Goal: Information Seeking & Learning: Learn about a topic

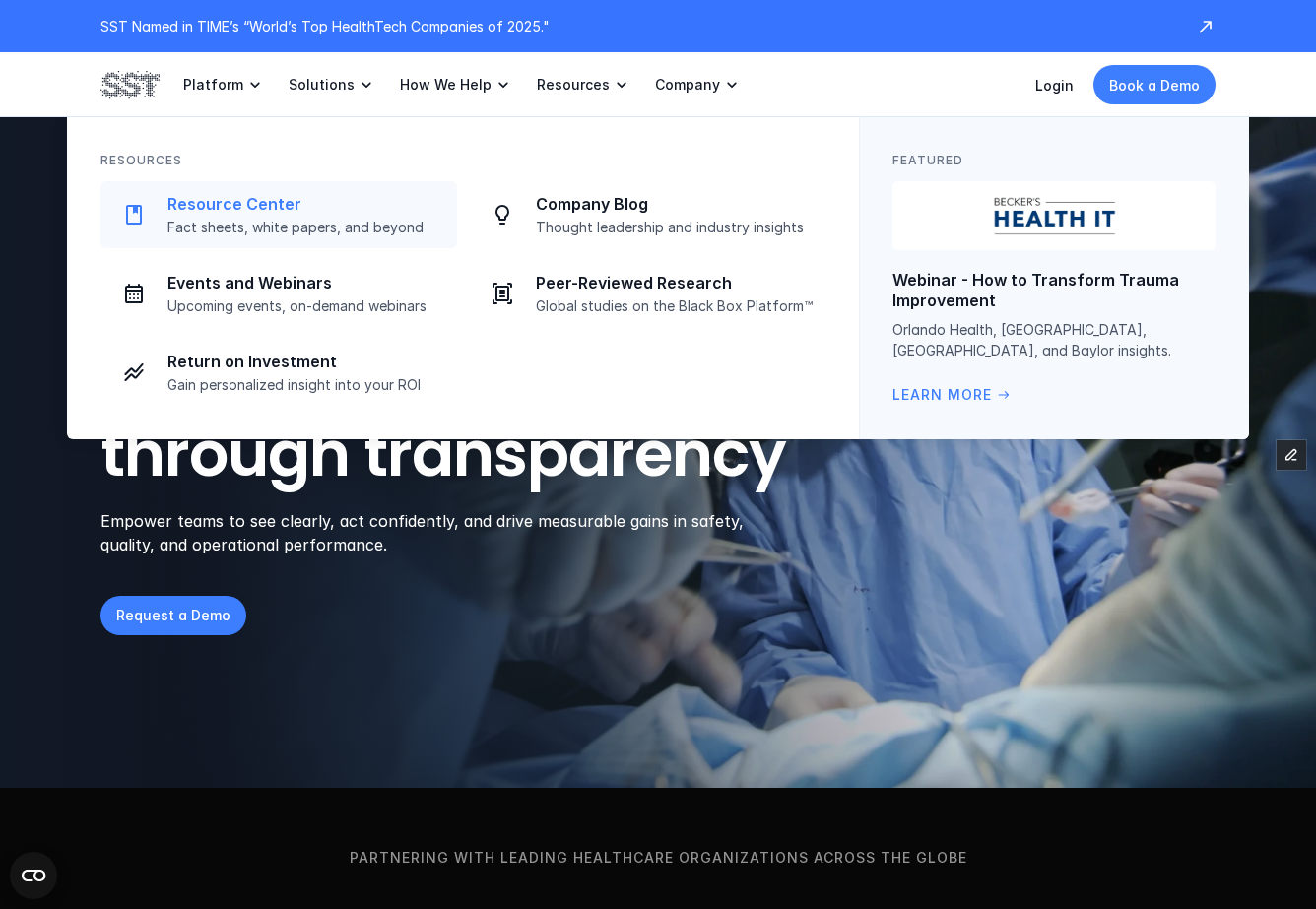
click at [303, 201] on p "Resource Center" at bounding box center [306, 204] width 278 height 21
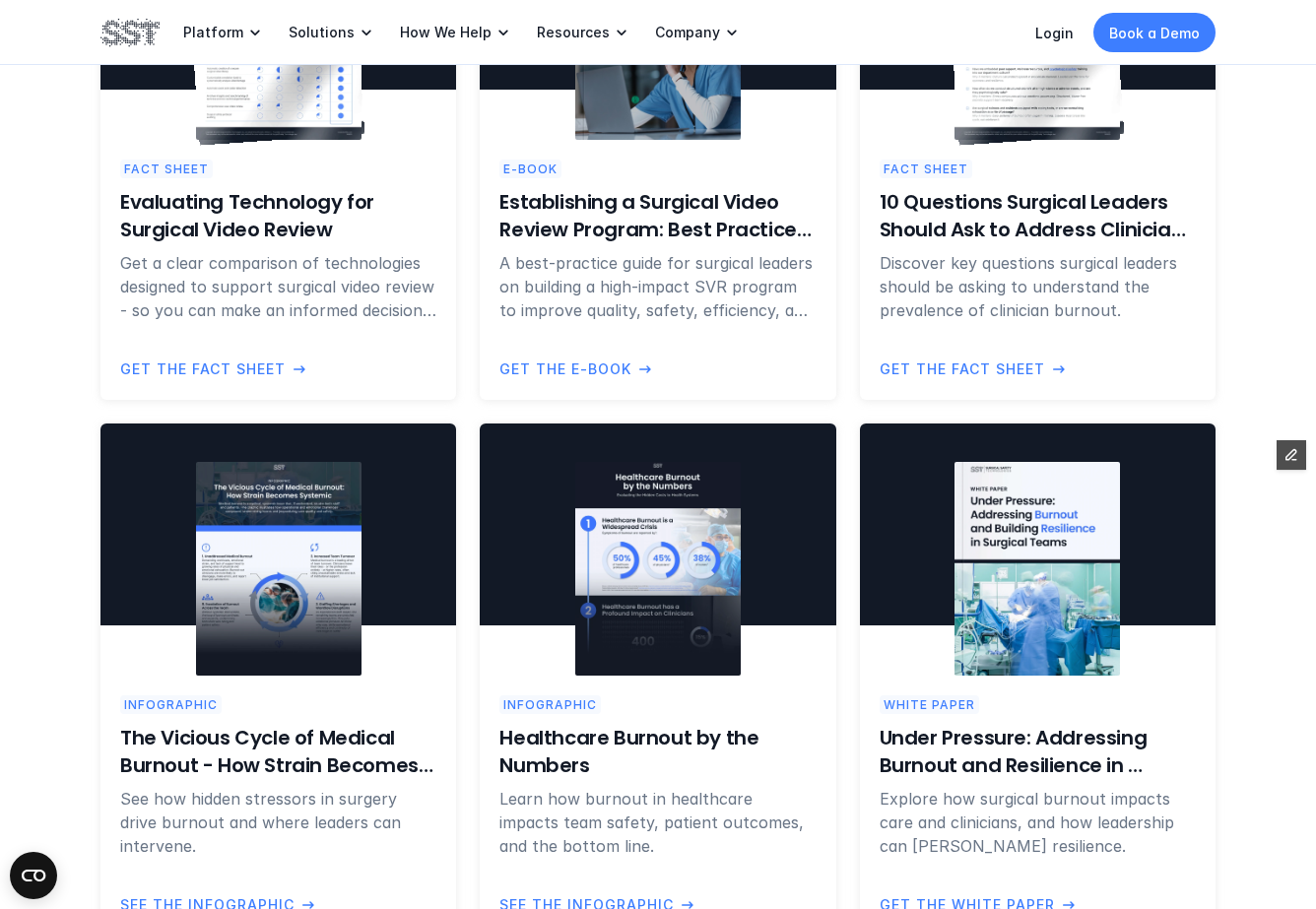
scroll to position [971, 0]
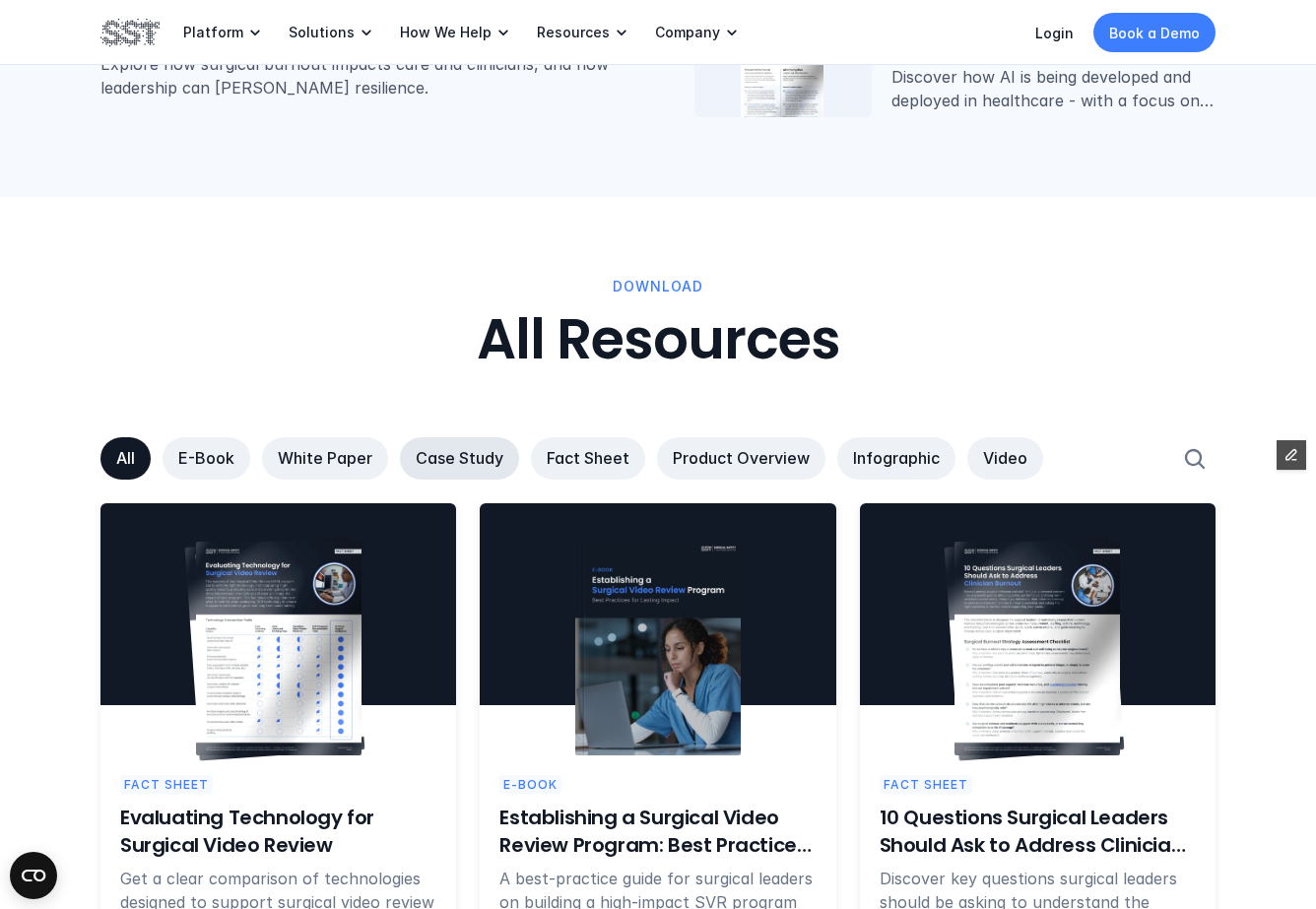
click at [485, 451] on p "Case Study" at bounding box center [459, 458] width 87 height 21
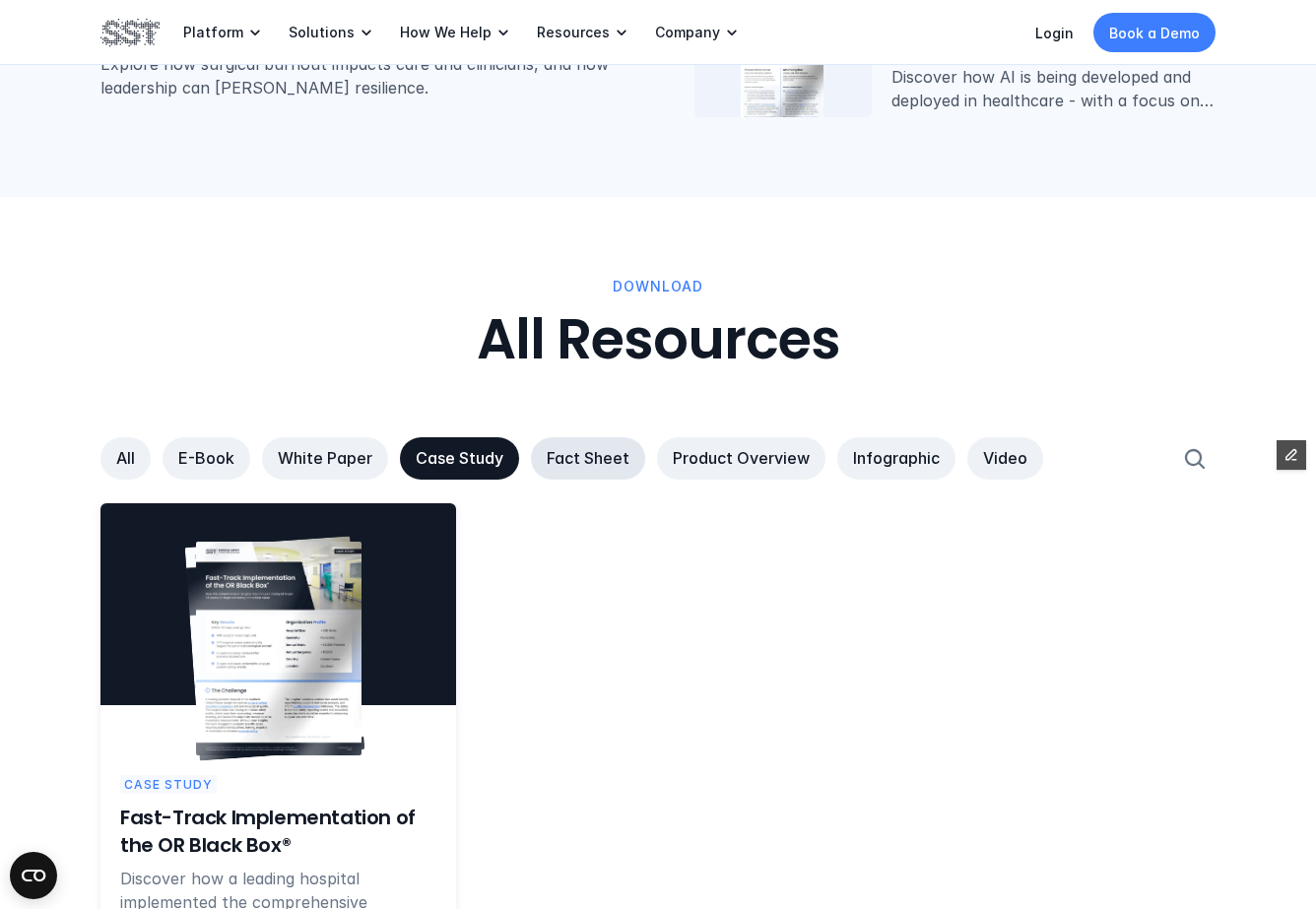
click at [596, 465] on p "Fact Sheet" at bounding box center [587, 458] width 82 height 21
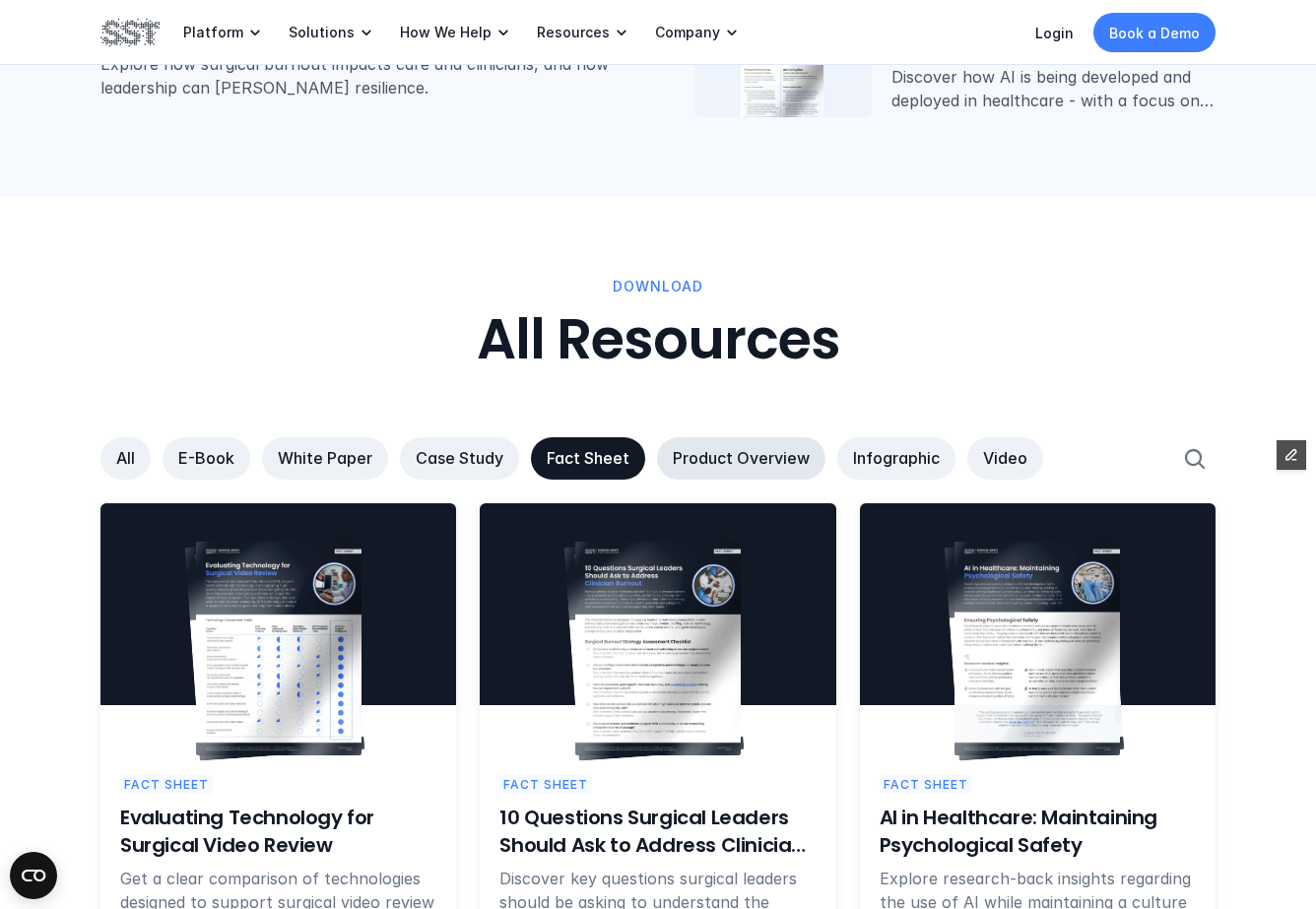
click at [735, 476] on link "Product Overview" at bounding box center [742, 458] width 169 height 43
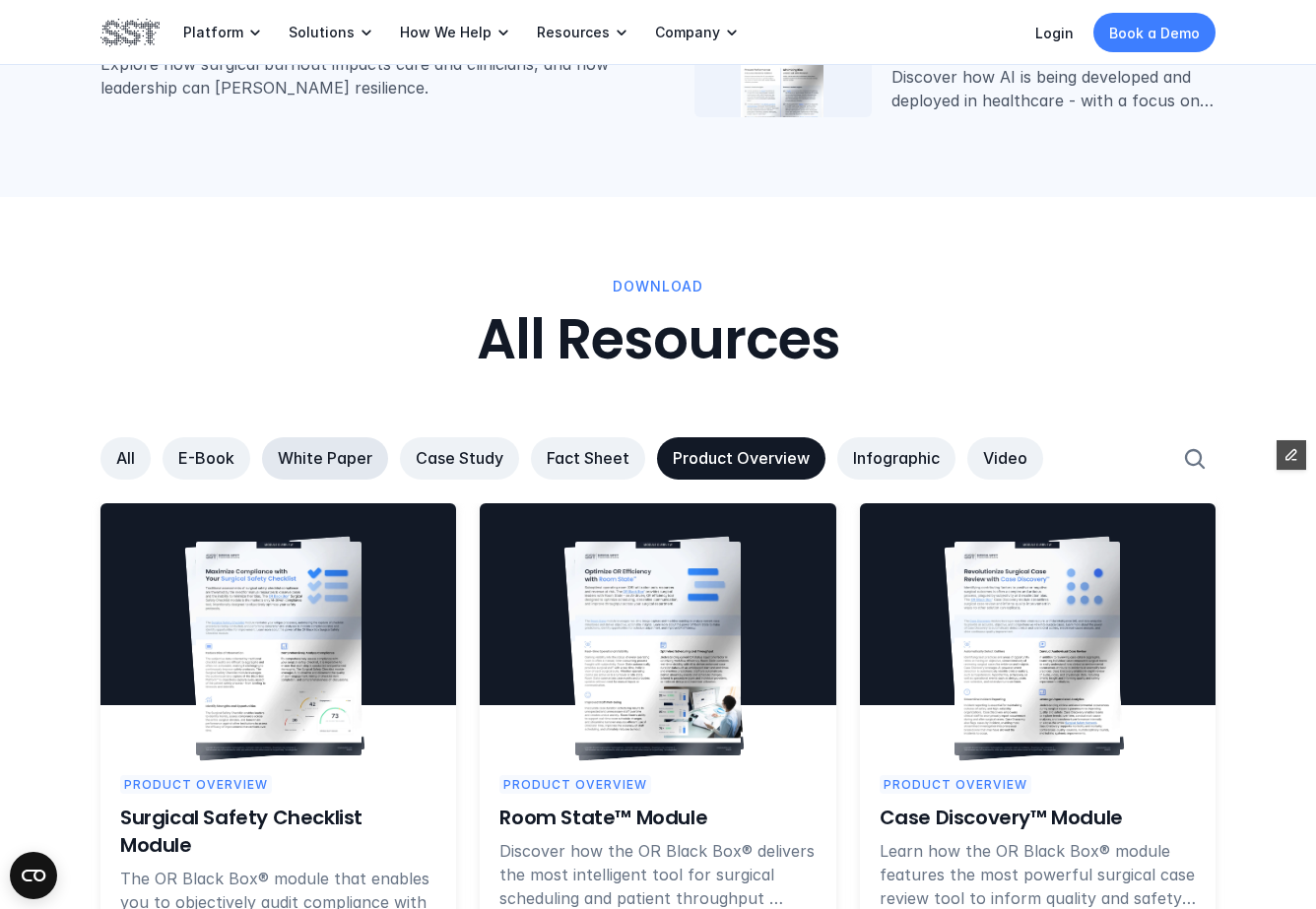
click at [336, 453] on p "White Paper" at bounding box center [324, 458] width 94 height 21
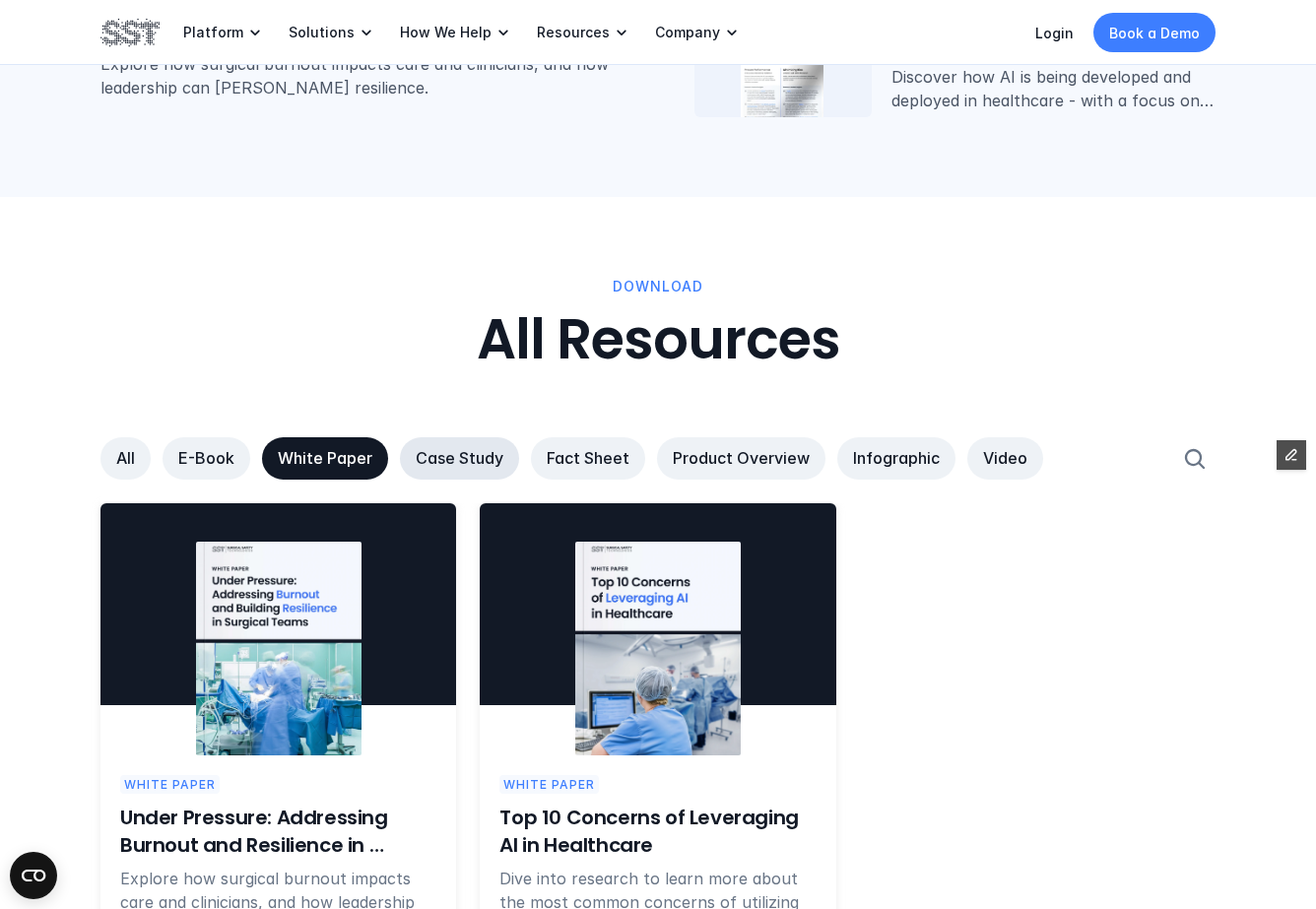
click at [448, 456] on p "Case Study" at bounding box center [459, 458] width 87 height 21
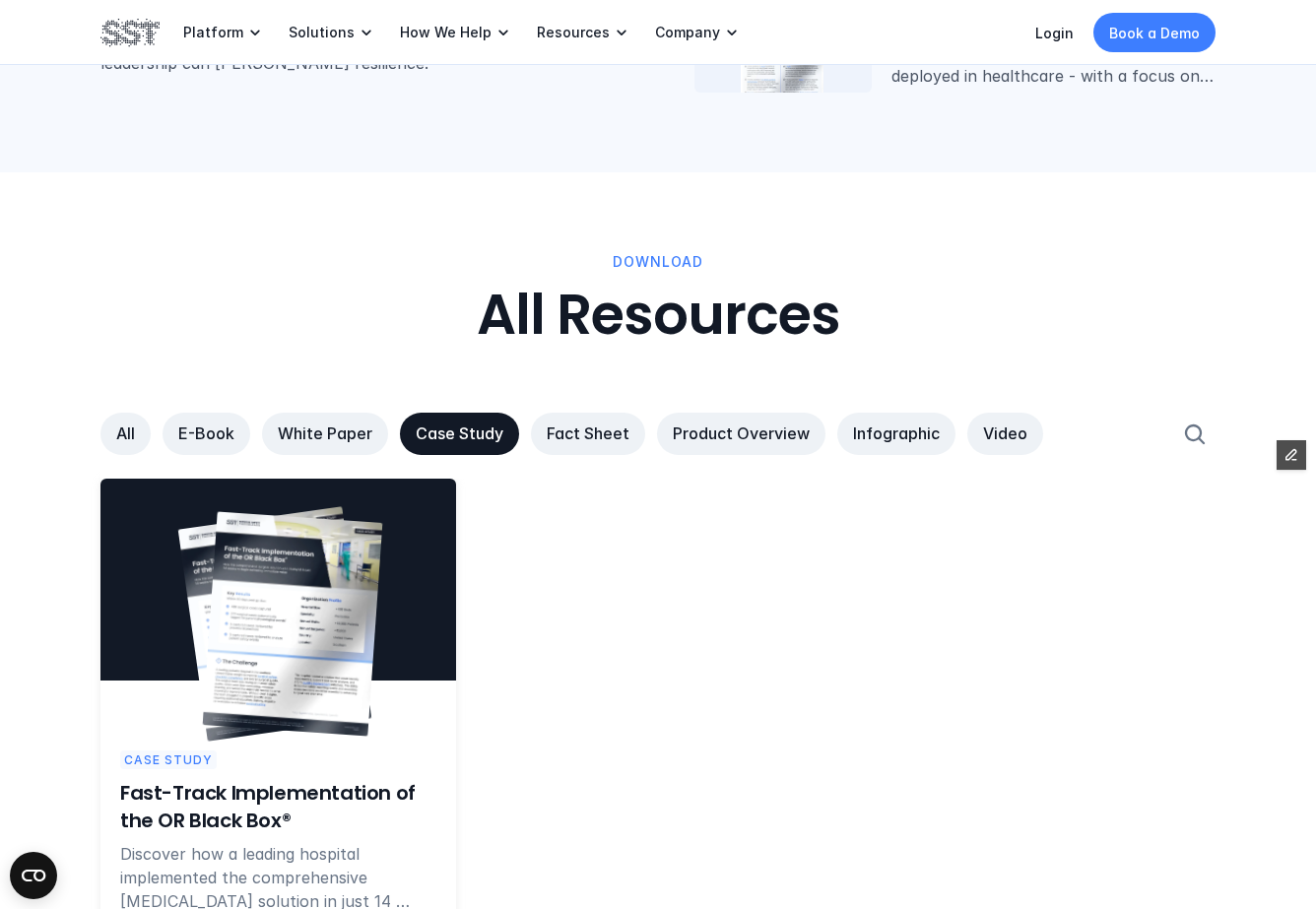
scroll to position [1012, 0]
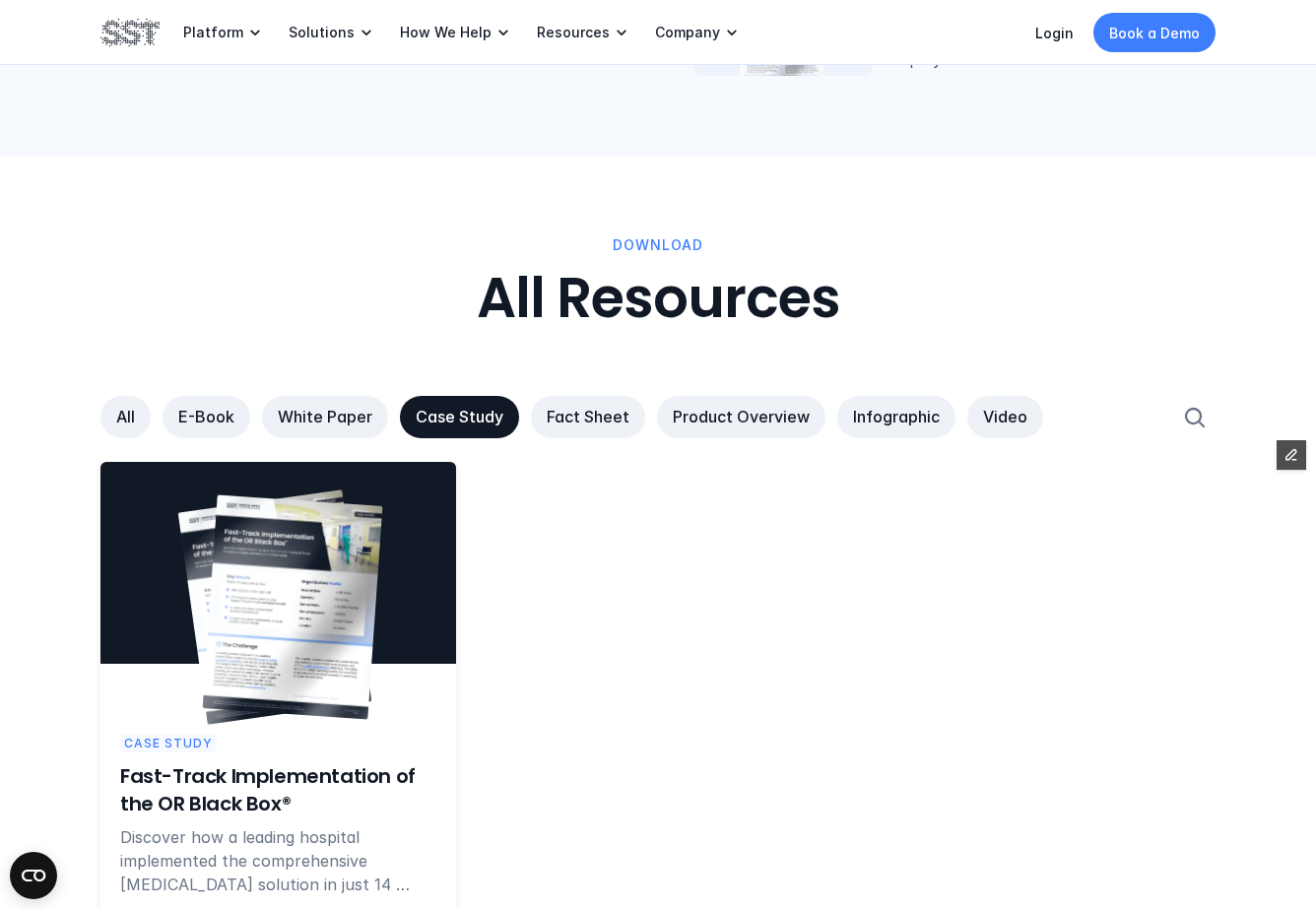
click at [268, 766] on h6 "Fast-Track Implementation of the OR Black Box®" at bounding box center [278, 790] width 316 height 56
